Goal: Transaction & Acquisition: Download file/media

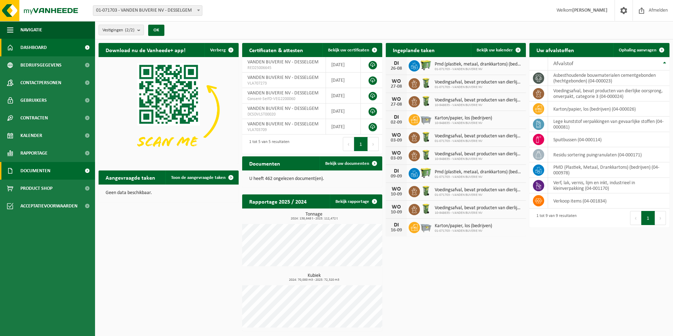
click at [55, 170] on link "Documenten" at bounding box center [47, 171] width 95 height 18
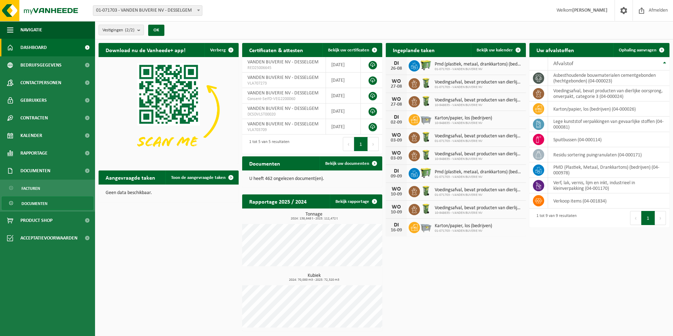
click at [38, 203] on span "Documenten" at bounding box center [34, 203] width 26 height 13
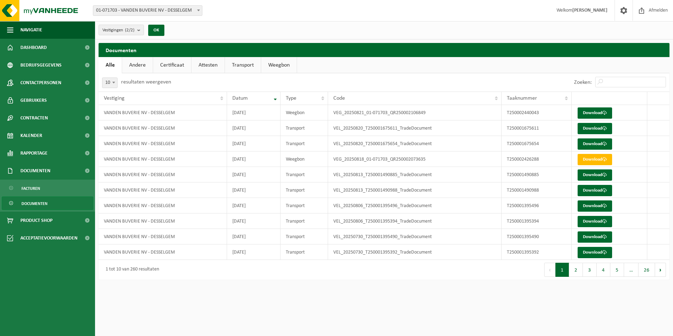
click at [279, 65] on link "Weegbon" at bounding box center [279, 65] width 36 height 16
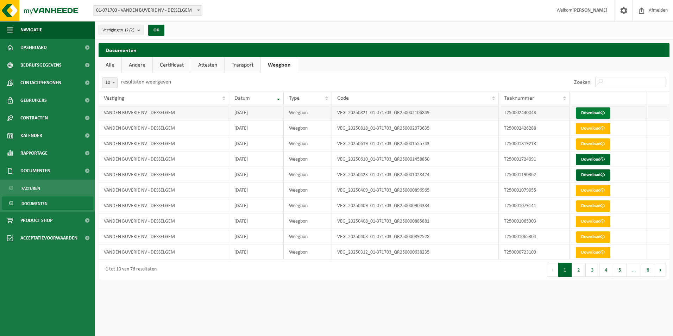
click at [584, 114] on link "Download" at bounding box center [593, 112] width 34 height 11
